Goal: Task Accomplishment & Management: Manage account settings

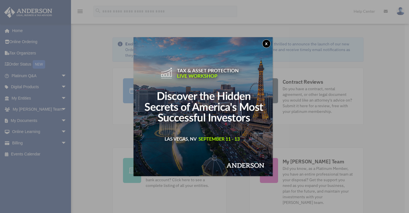
click at [268, 43] on button "x" at bounding box center [266, 43] width 9 height 9
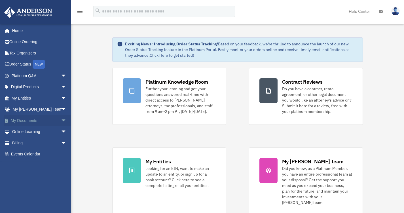
click at [61, 123] on span "arrow_drop_down" at bounding box center [66, 121] width 11 height 12
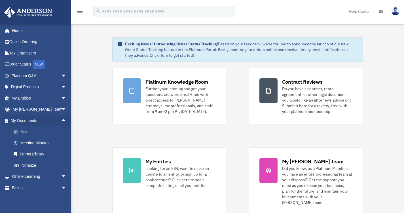
click at [23, 133] on link "Box" at bounding box center [41, 131] width 67 height 11
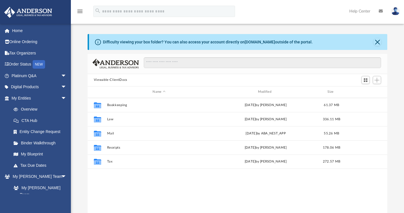
scroll to position [125, 296]
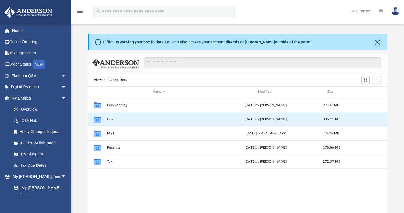
click at [110, 119] on button "Law" at bounding box center [159, 119] width 104 height 4
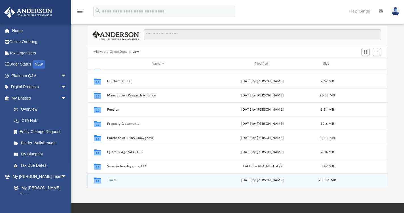
scroll to position [36, 0]
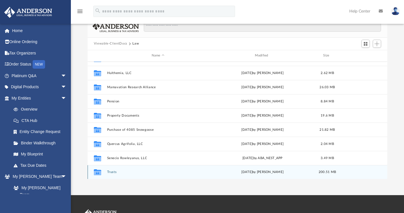
click at [112, 174] on button "Trusts" at bounding box center [158, 172] width 102 height 4
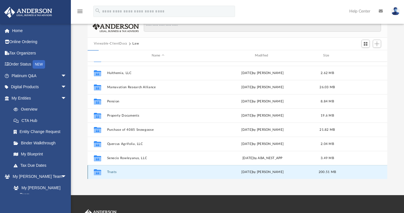
scroll to position [0, 0]
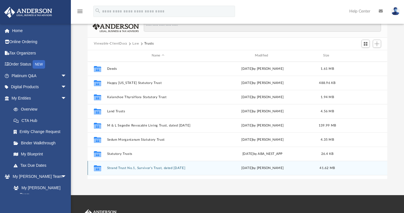
click at [137, 169] on button "Strand Trust No.1, Survivor's Trust, dated [DATE]" at bounding box center [158, 168] width 102 height 4
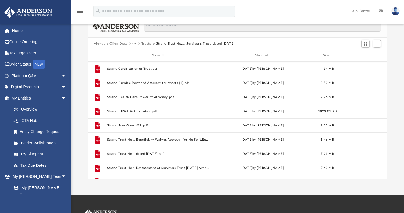
click at [148, 44] on button "Trusts" at bounding box center [147, 43] width 10 height 5
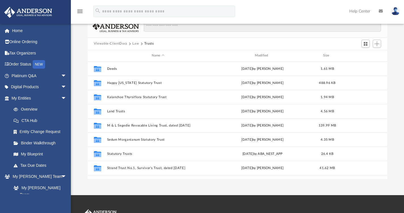
scroll to position [10, 0]
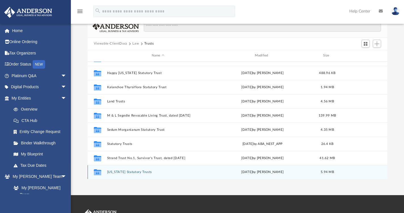
click at [135, 171] on button "[US_STATE] Statutory Trusts" at bounding box center [158, 172] width 102 height 4
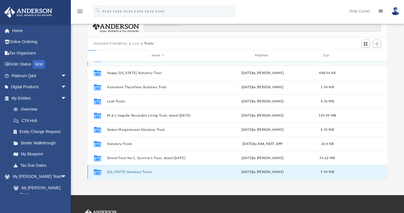
scroll to position [0, 0]
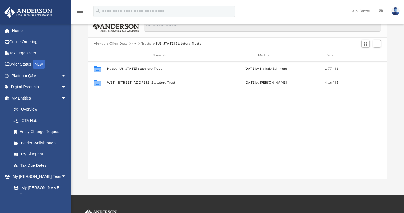
click at [146, 45] on button "Trusts" at bounding box center [147, 43] width 10 height 5
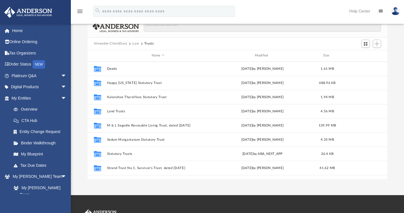
click at [137, 43] on button "Law" at bounding box center [136, 43] width 7 height 5
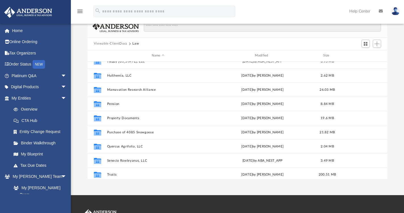
scroll to position [95, 0]
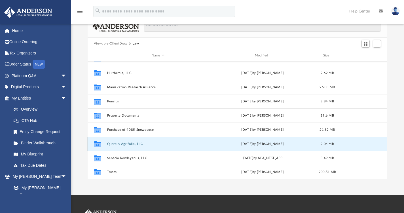
click at [133, 142] on button "Quercus Agrifolia, LLC" at bounding box center [158, 144] width 102 height 4
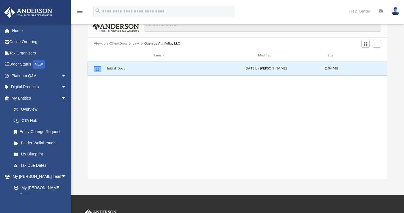
click at [118, 68] on button "Initial Docs" at bounding box center [159, 69] width 104 height 4
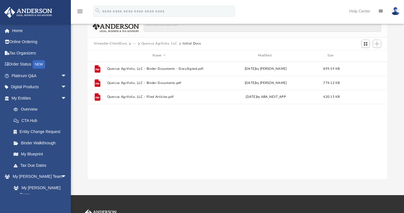
click at [157, 45] on button "Quercus Agrifolia, LLC" at bounding box center [160, 43] width 36 height 5
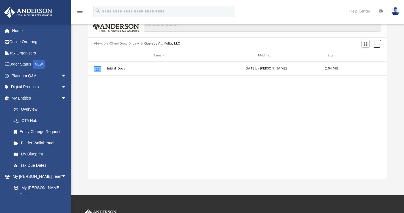
click at [376, 45] on span "Add" at bounding box center [377, 43] width 5 height 5
click at [366, 55] on li "Upload" at bounding box center [369, 55] width 18 height 6
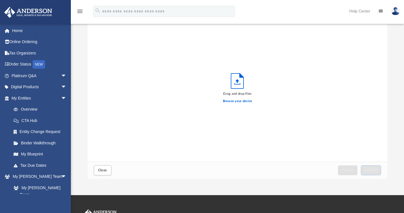
scroll to position [140, 296]
click at [238, 101] on label "Browse your device" at bounding box center [238, 101] width 30 height 5
click at [0, 0] on input "Browse your device" at bounding box center [0, 0] width 0 height 0
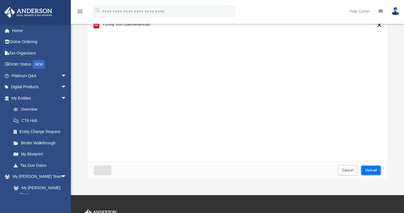
click at [370, 171] on span "Upload" at bounding box center [372, 170] width 12 height 3
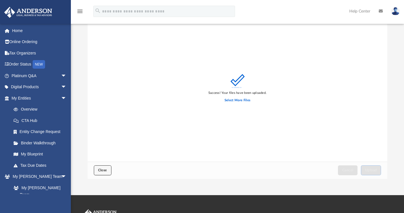
click at [101, 170] on span "Close" at bounding box center [102, 170] width 9 height 3
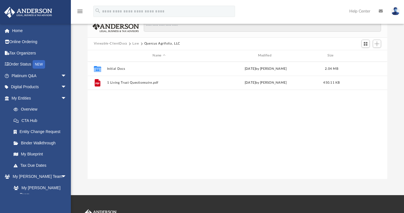
click at [103, 44] on button "Viewable-ClientDocs" at bounding box center [110, 43] width 33 height 5
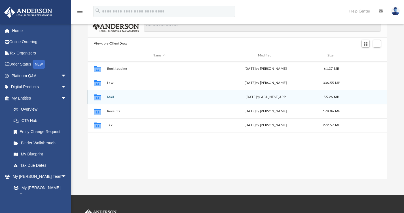
click at [110, 97] on button "Mail" at bounding box center [159, 97] width 104 height 4
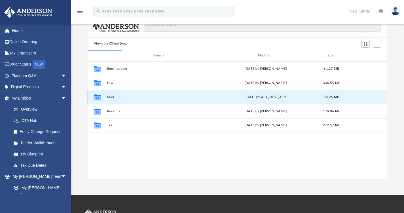
click at [111, 96] on button "Mail" at bounding box center [159, 97] width 104 height 4
click at [126, 152] on div "Collaborated Folder Bookkeeping [DATE] by [PERSON_NAME] 61.37 MB Collaborated F…" at bounding box center [238, 121] width 300 height 118
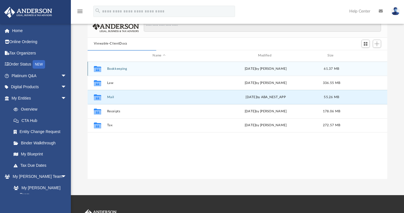
scroll to position [5, 5]
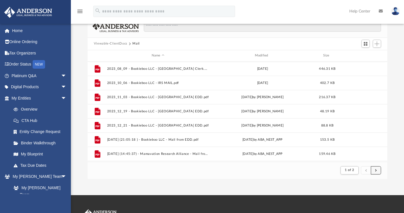
click at [377, 171] on span "submit" at bounding box center [376, 170] width 2 height 3
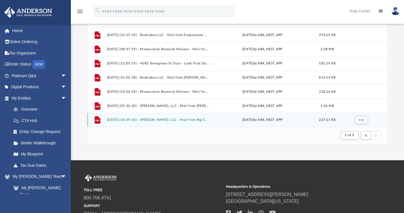
scroll to position [82, 0]
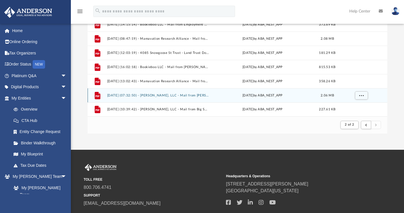
click at [180, 96] on button "[DATE] (07:32:50) - [PERSON_NAME], LLC - Mail from [PERSON_NAME] Fargo Advisors…" at bounding box center [158, 95] width 102 height 4
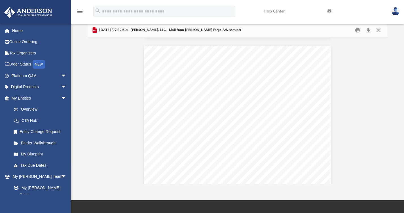
scroll to position [316, 0]
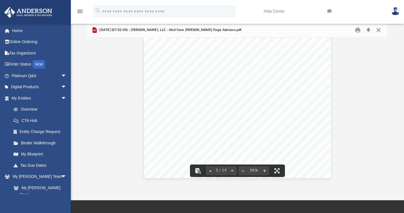
click at [381, 30] on button "Close" at bounding box center [379, 30] width 10 height 9
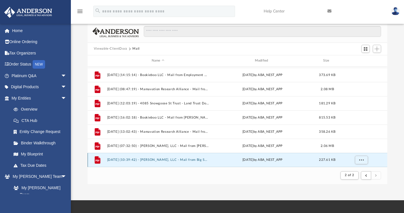
click at [161, 160] on button "[DATE] (10:39:42) - [PERSON_NAME], LLC - Mail from Big Sky Association.pdf" at bounding box center [158, 160] width 102 height 4
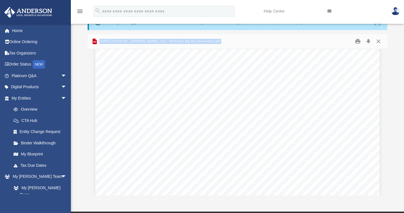
scroll to position [407, 0]
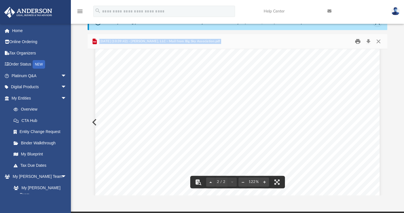
click at [358, 40] on button "Print" at bounding box center [358, 41] width 11 height 9
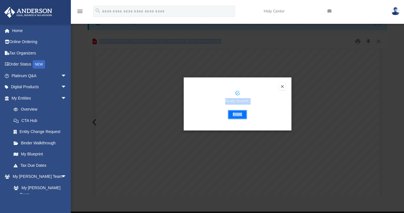
click at [238, 115] on button "Print" at bounding box center [237, 114] width 19 height 9
